Goal: Task Accomplishment & Management: Manage account settings

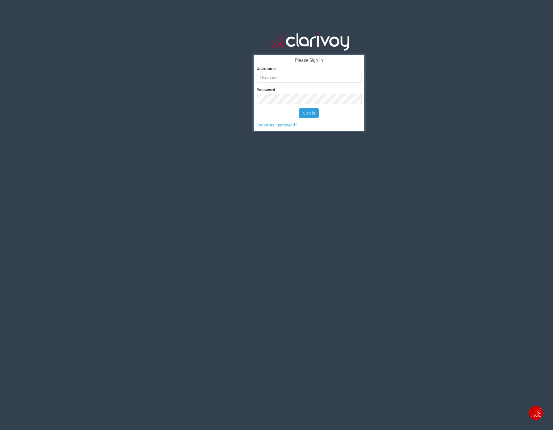
click at [299, 77] on input "Username" at bounding box center [309, 78] width 105 height 10
click at [294, 78] on input "Username" at bounding box center [309, 78] width 105 height 10
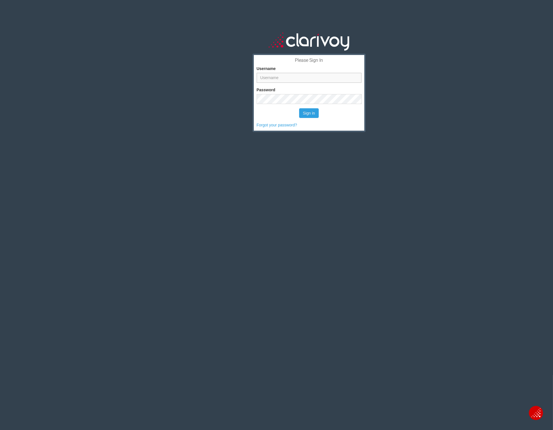
type input "eric@clarivoy.com"
click at [304, 111] on button "Sign in" at bounding box center [309, 113] width 20 height 10
click at [304, 113] on button "Sign in" at bounding box center [309, 113] width 20 height 10
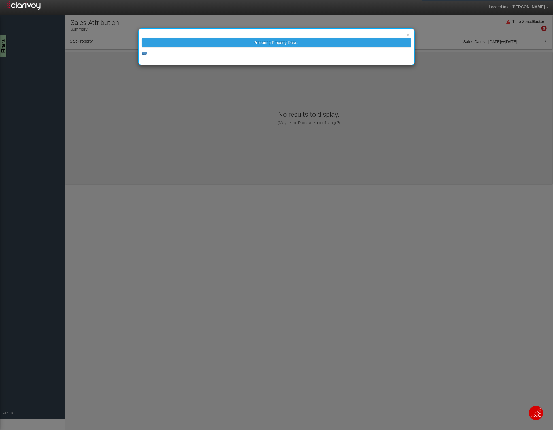
select select "object:1207"
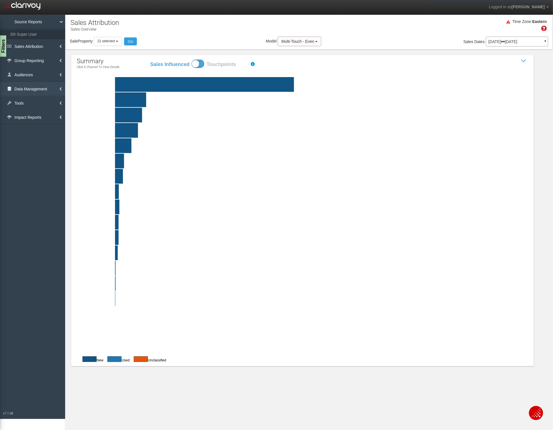
click at [26, 86] on link "Data Management" at bounding box center [32, 89] width 65 height 14
click at [18, 121] on link "Clients" at bounding box center [32, 122] width 65 height 10
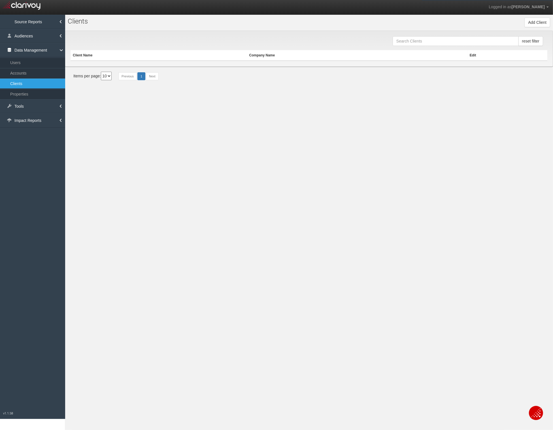
drag, startPoint x: 110, startPoint y: 59, endPoint x: 152, endPoint y: 48, distance: 43.5
click at [111, 58] on th "Client Name" at bounding box center [159, 55] width 176 height 10
click at [440, 43] on input "text" at bounding box center [455, 41] width 126 height 10
type input "dgdg"
click at [463, 69] on button "Edit" at bounding box center [460, 68] width 14 height 10
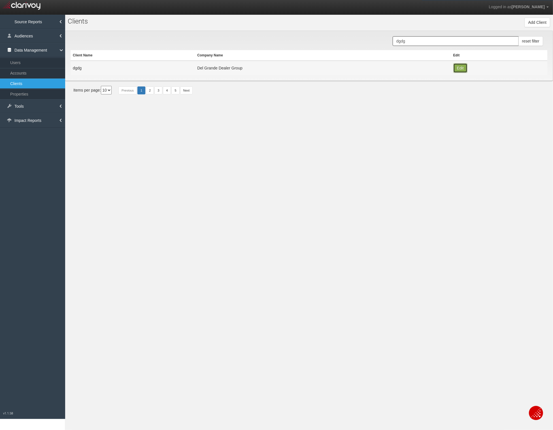
type input "dgdg"
type input "abdebc3fc61e931ee9c8b5c773d0fcec018b7625"
type input "542"
type input "Del Grande Dealer Group"
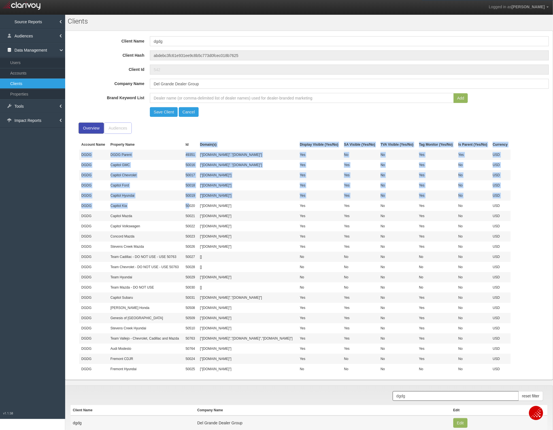
drag, startPoint x: 190, startPoint y: 166, endPoint x: 189, endPoint y: 204, distance: 38.8
click at [189, 204] on tbody "Account Name Property Name Id Domain(s) Display Visible (Yes/No) SA Visible (Ye…" at bounding box center [294, 256] width 431 height 234
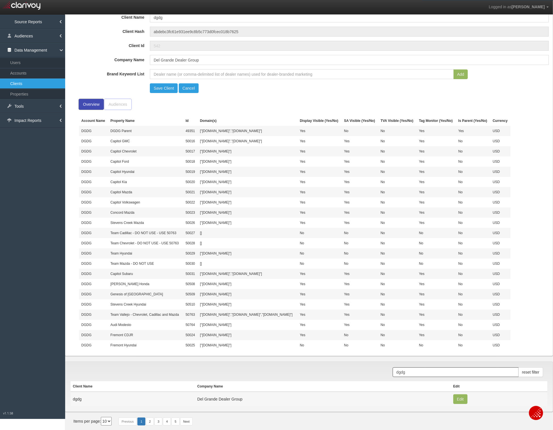
click at [192, 203] on td "50022" at bounding box center [190, 202] width 14 height 10
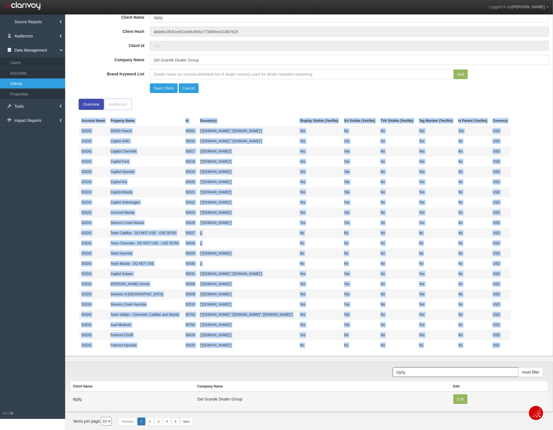
drag, startPoint x: 508, startPoint y: 347, endPoint x: 74, endPoint y: 127, distance: 486.4
click at [75, 127] on fieldset "Client Name dgdg Client Hash abdebc3fc61e931ee9c8b5c773d0fcec018b7625 Client Id…" at bounding box center [309, 181] width 477 height 338
copy div "Account Name Property Name Id Domain(s) Display Visible (Yes/No) SA Visible (Ye…"
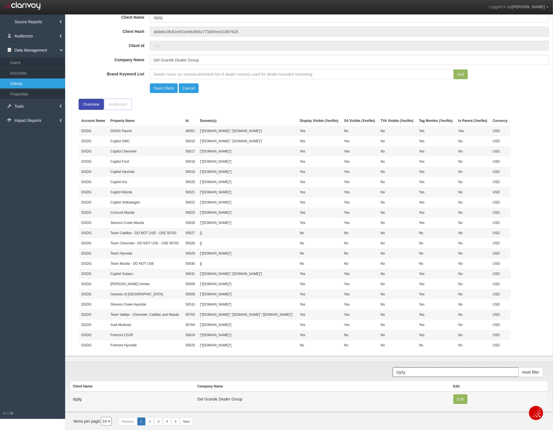
click at [180, 126] on td "DGDG Parent" at bounding box center [145, 131] width 75 height 10
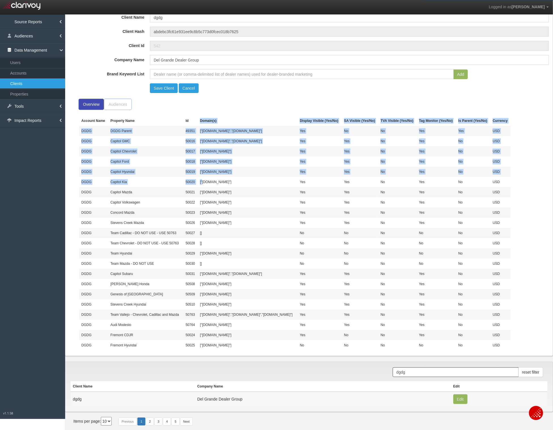
drag, startPoint x: 201, startPoint y: 149, endPoint x: 201, endPoint y: 183, distance: 34.3
click at [201, 183] on tbody "Account Name Property Name Id Domain(s) Display Visible (Yes/No) SA Visible (Ye…" at bounding box center [294, 233] width 431 height 234
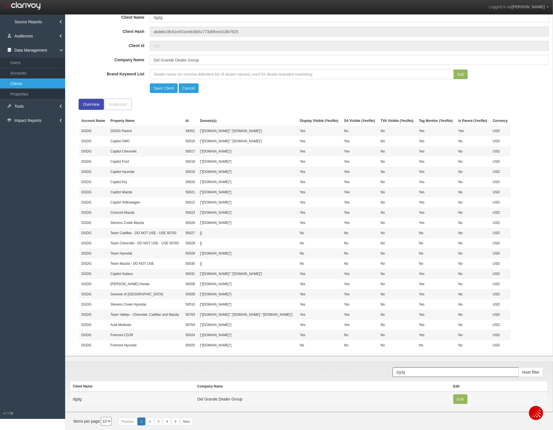
drag, startPoint x: 166, startPoint y: 171, endPoint x: 88, endPoint y: 131, distance: 87.0
click at [153, 163] on tbody "Account Name Property Name Id Domain(s) Display Visible (Yes/No) SA Visible (Ye…" at bounding box center [294, 233] width 431 height 234
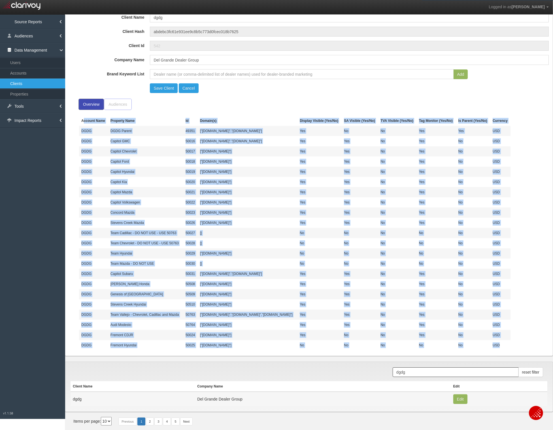
drag, startPoint x: 83, startPoint y: 119, endPoint x: 513, endPoint y: 348, distance: 487.1
click at [510, 348] on tbody "Account Name Property Name Id Domain(s) Display Visible (Yes/No) SA Visible (Ye…" at bounding box center [294, 233] width 431 height 234
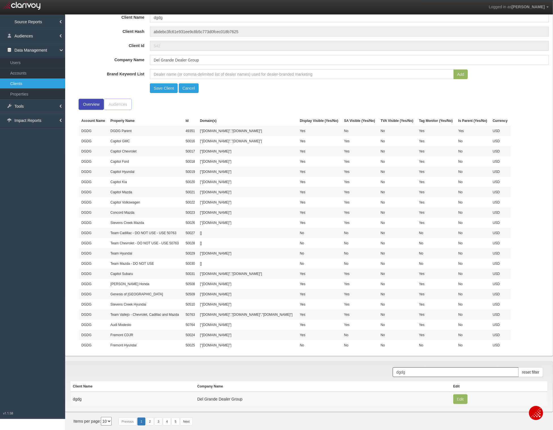
drag, startPoint x: 513, startPoint y: 348, endPoint x: 516, endPoint y: 348, distance: 2.9
click at [514, 348] on fieldset "Client Name dgdg Client Hash abdebc3fc61e931ee9c8b5c773d0fcec018b7625 Client Id…" at bounding box center [309, 181] width 477 height 338
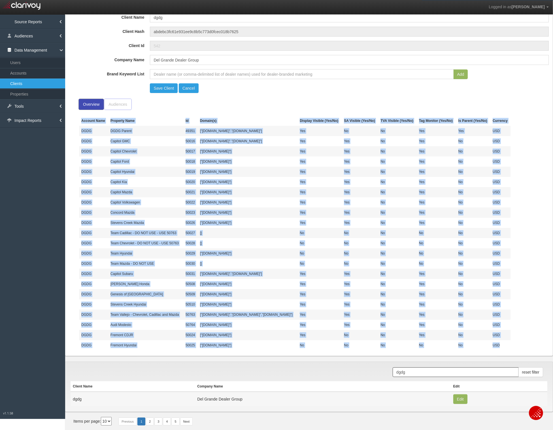
drag, startPoint x: 463, startPoint y: 336, endPoint x: 76, endPoint y: 121, distance: 442.5
click at [76, 121] on div "Account Name Property Name Id Domain(s) Display Visible (Yes/No) SA Visible (Ye…" at bounding box center [294, 233] width 437 height 234
copy div "Account Name Property Name Id Domain(s) Display Visible (Yes/No) SA Visible (Ye…"
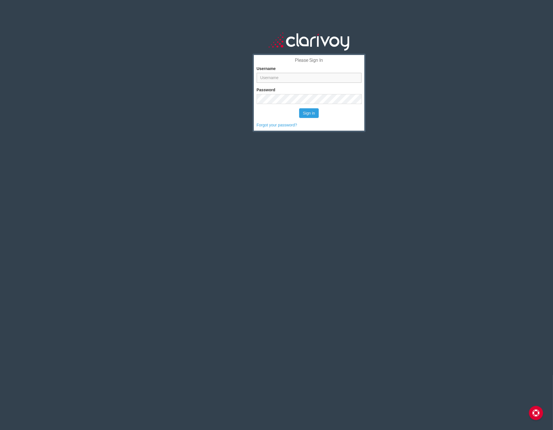
click at [296, 75] on input "Username" at bounding box center [309, 78] width 105 height 10
click at [294, 76] on input "Username" at bounding box center [309, 78] width 105 height 10
type input "eric@clarivoy.com"
click at [310, 114] on button "Sign in" at bounding box center [309, 113] width 20 height 10
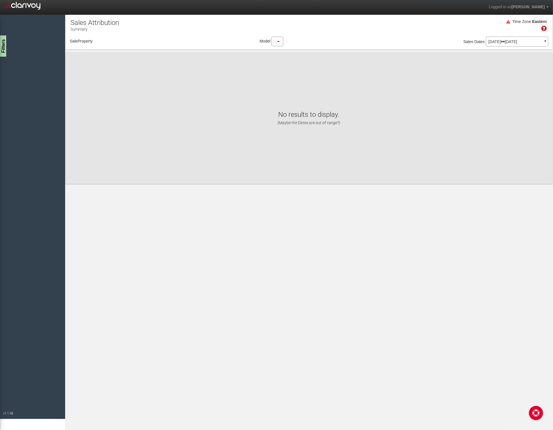
select select "object:1207"
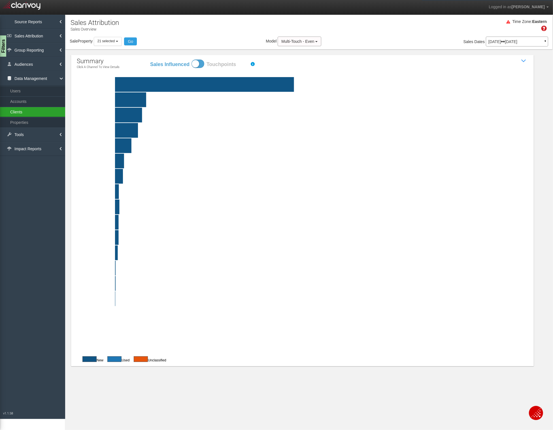
click at [18, 114] on link "Clients" at bounding box center [32, 112] width 65 height 10
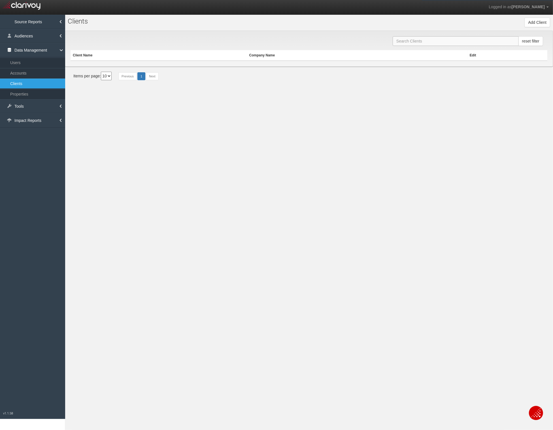
click at [422, 43] on input "text" at bounding box center [455, 41] width 126 height 10
type input "dgdg"
click at [461, 69] on button "Edit" at bounding box center [460, 68] width 14 height 10
type input "dgdg"
type input "abdebc3fc61e931ee9c8b5c773d0fcec018b7625"
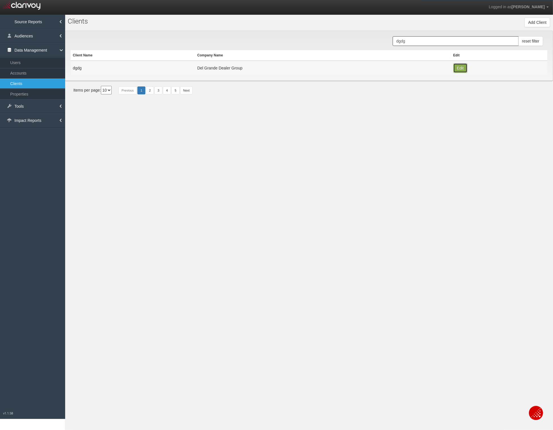
type input "542"
type input "Del Grande Dealer Group"
